Goal: Participate in discussion: Engage in conversation with other users on a specific topic

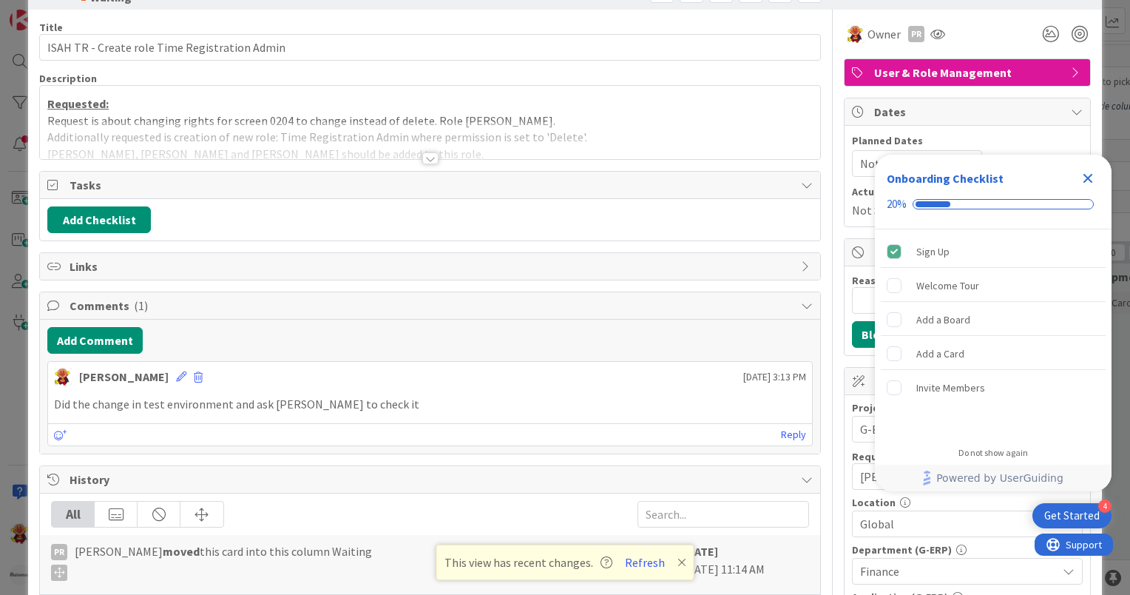
scroll to position [74, 0]
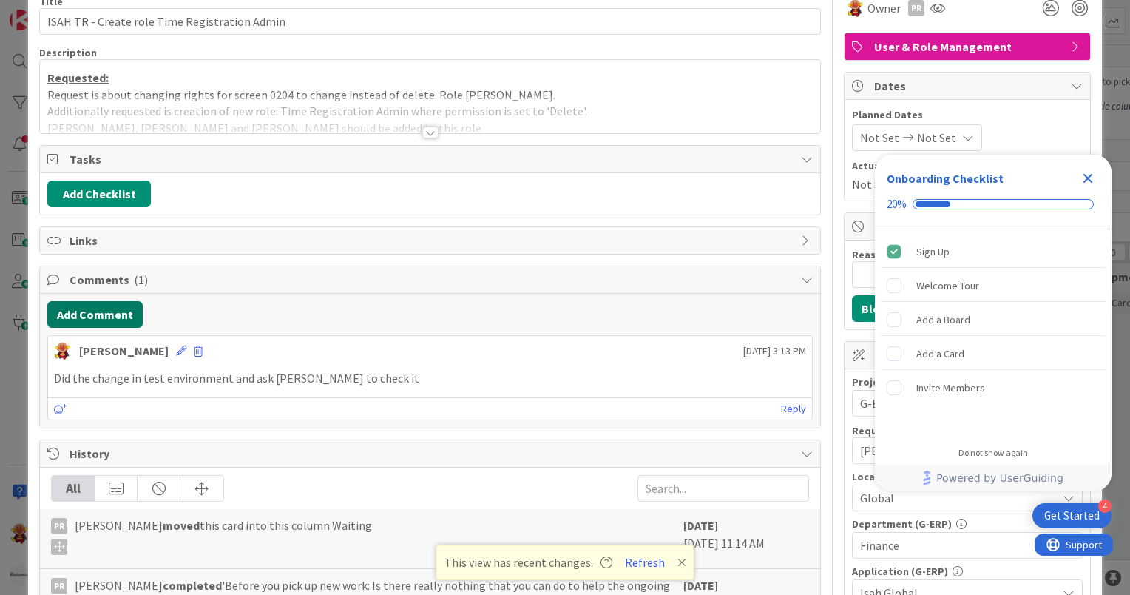
click at [92, 302] on button "Add Comment" at bounding box center [94, 314] width 95 height 27
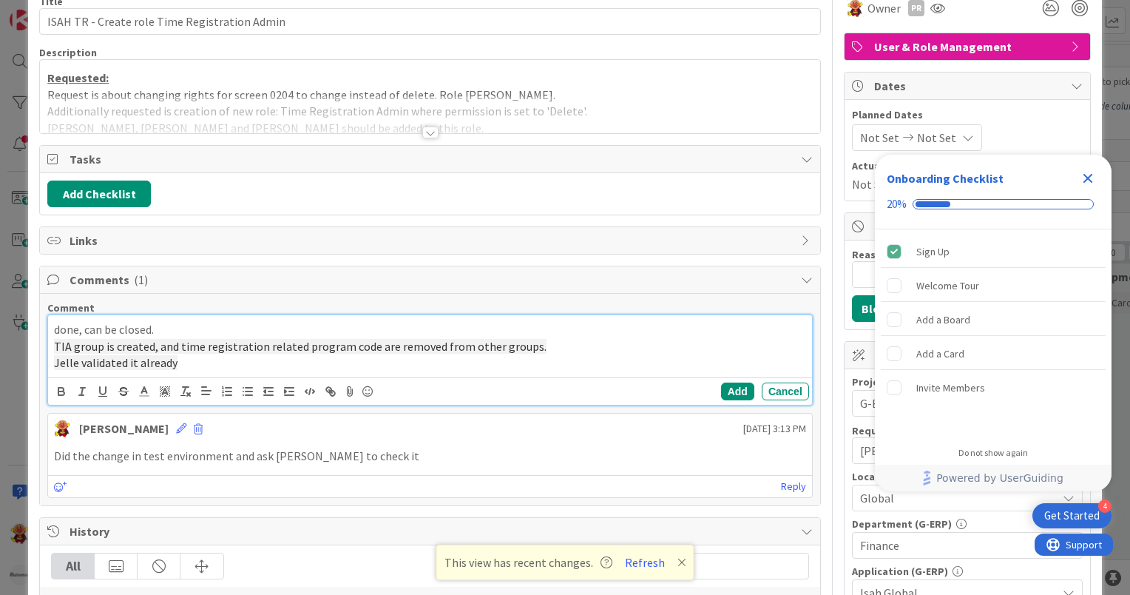
click at [732, 399] on div "Add Cancel" at bounding box center [430, 390] width 764 height 27
click at [732, 397] on button "Add" at bounding box center [737, 391] width 33 height 18
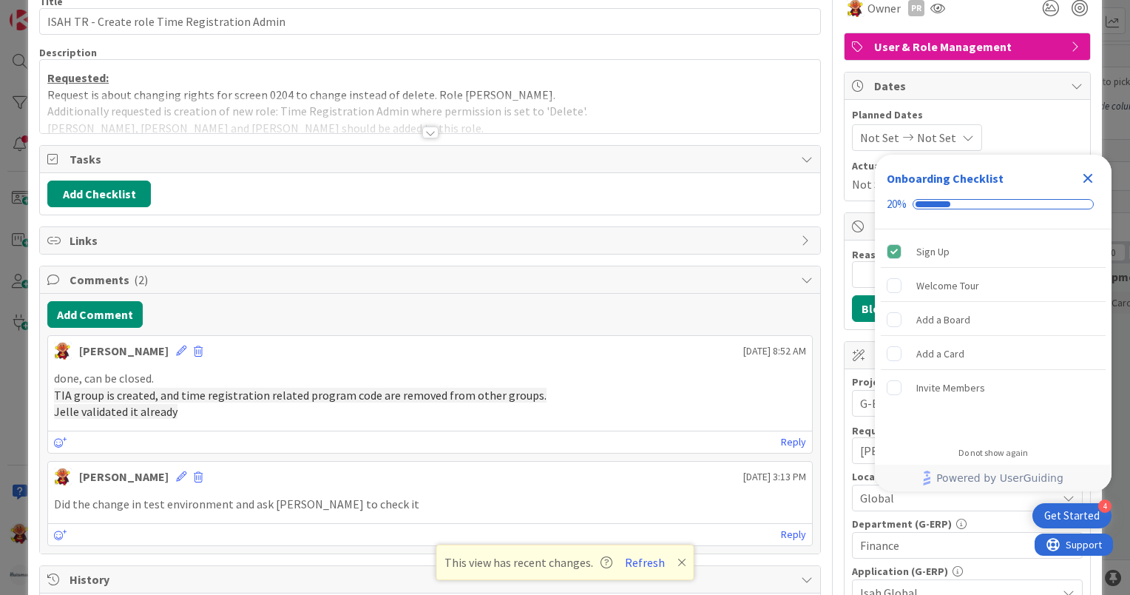
scroll to position [0, 0]
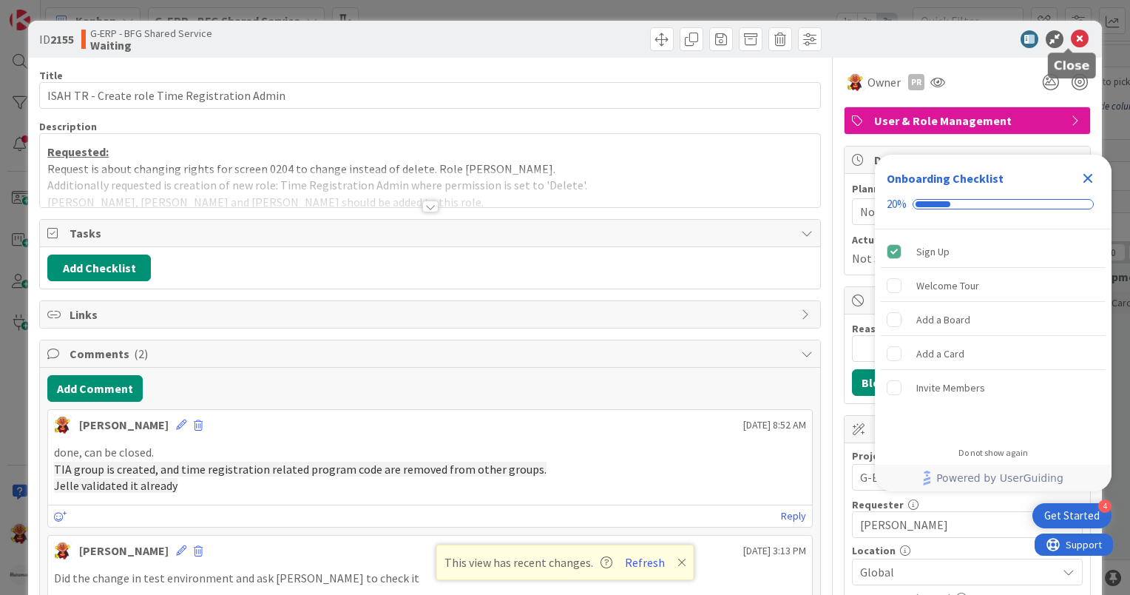
click at [1071, 43] on icon at bounding box center [1080, 39] width 18 height 18
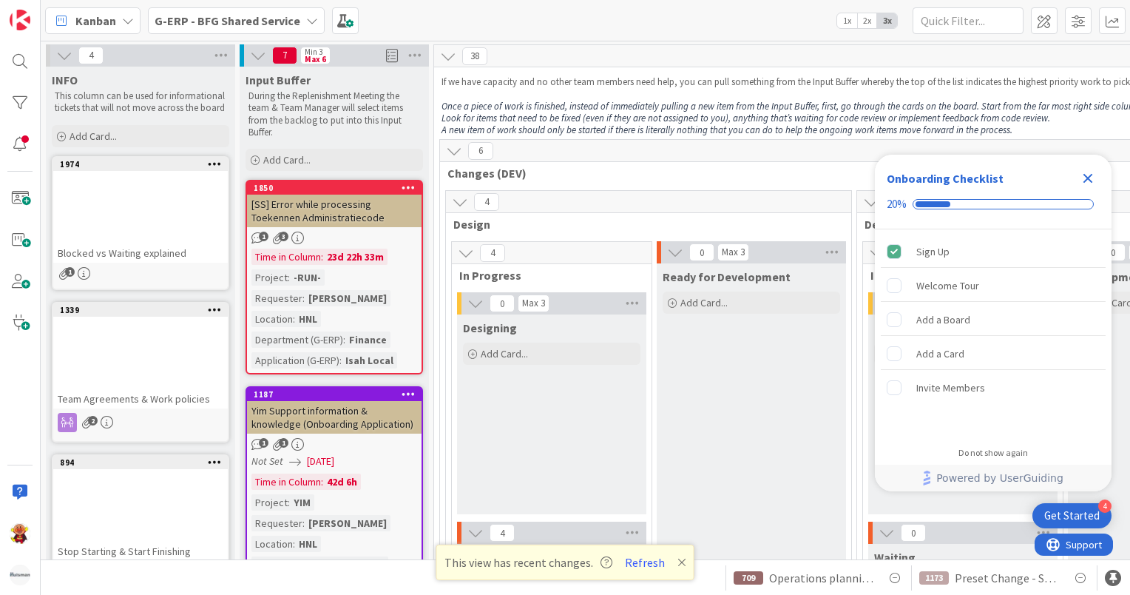
click at [1089, 172] on icon "Close Checklist" at bounding box center [1088, 178] width 18 height 18
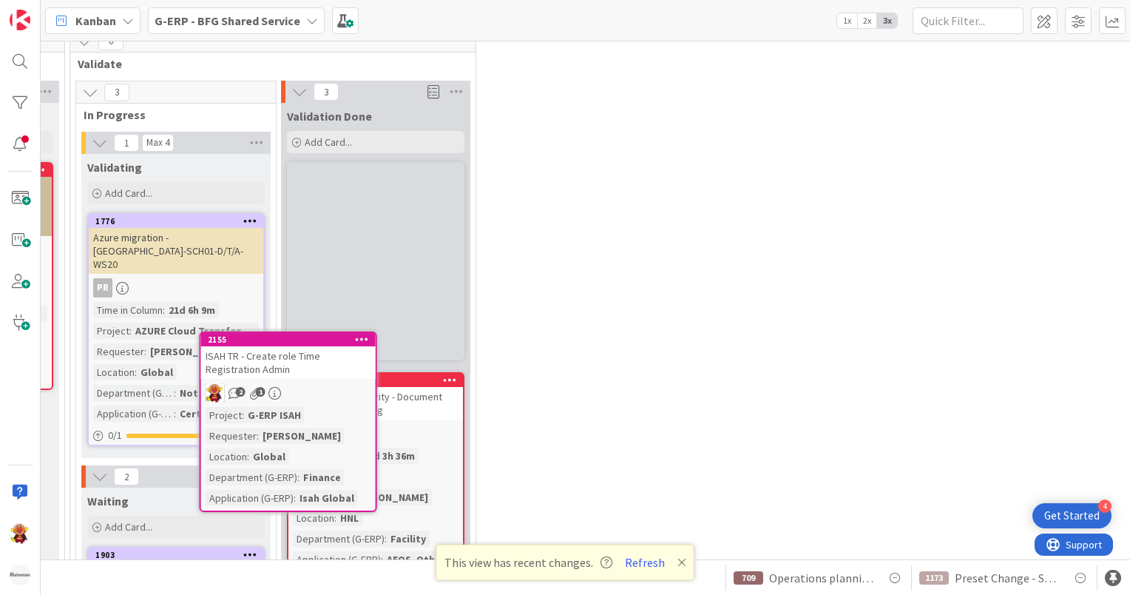
scroll to position [1814, 787]
